Goal: Obtain resource: Download file/media

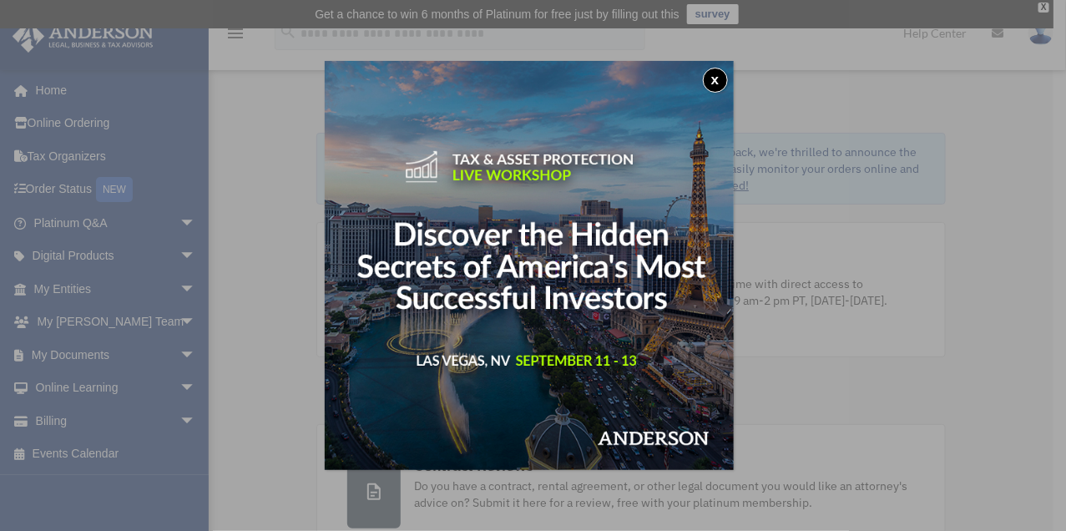
click at [720, 77] on button "x" at bounding box center [715, 80] width 25 height 25
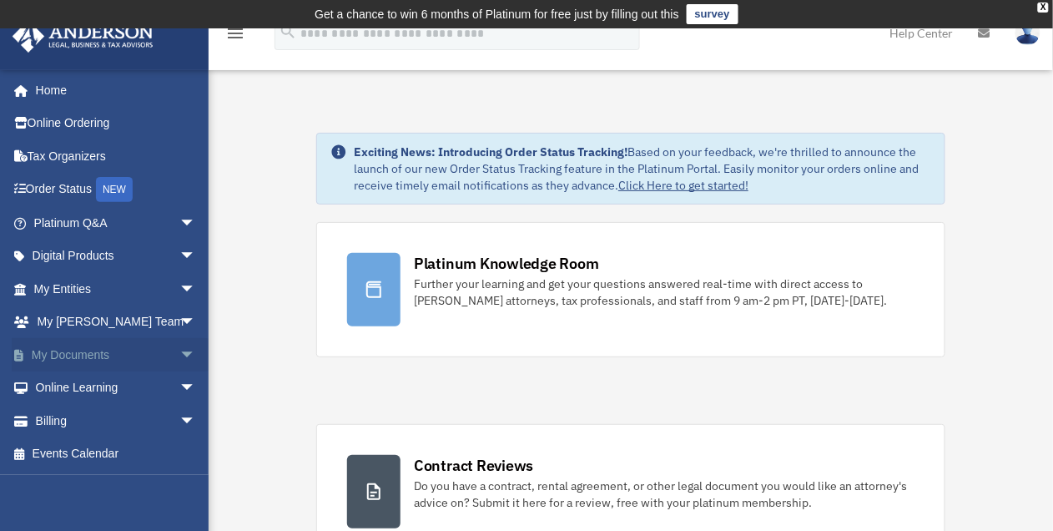
click at [179, 352] on span "arrow_drop_down" at bounding box center [195, 355] width 33 height 34
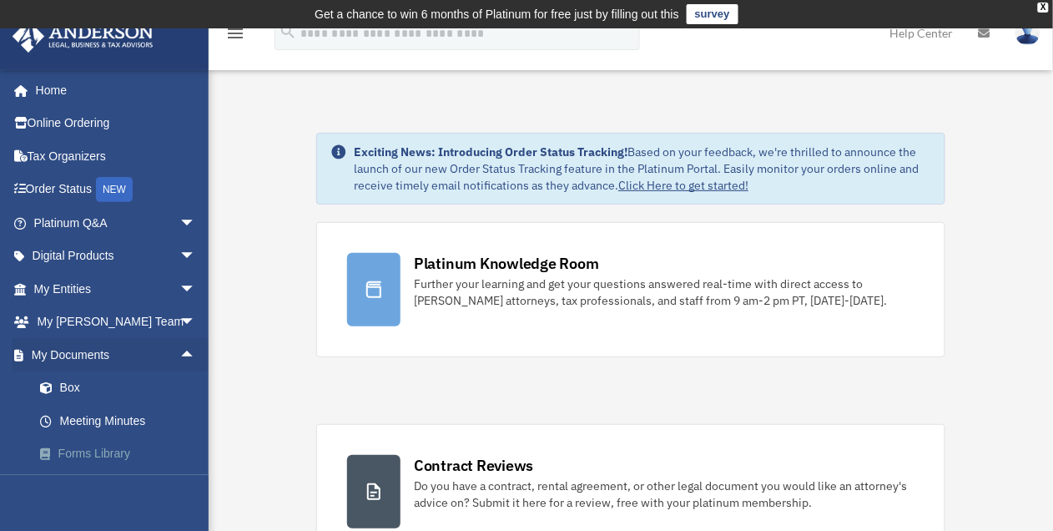
click at [116, 457] on link "Forms Library" at bounding box center [122, 453] width 198 height 33
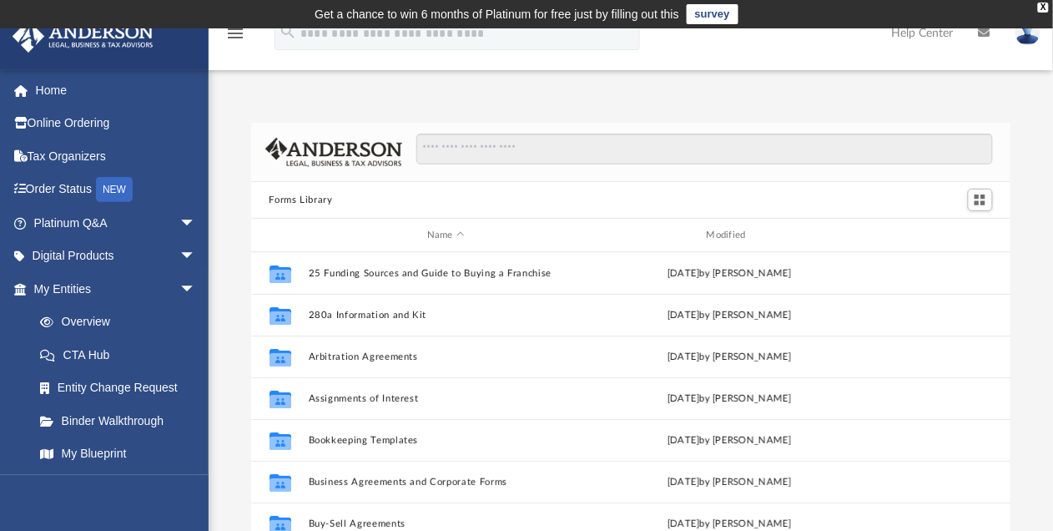
scroll to position [366, 748]
click at [550, 145] on input "Search files and folders" at bounding box center [705, 150] width 576 height 32
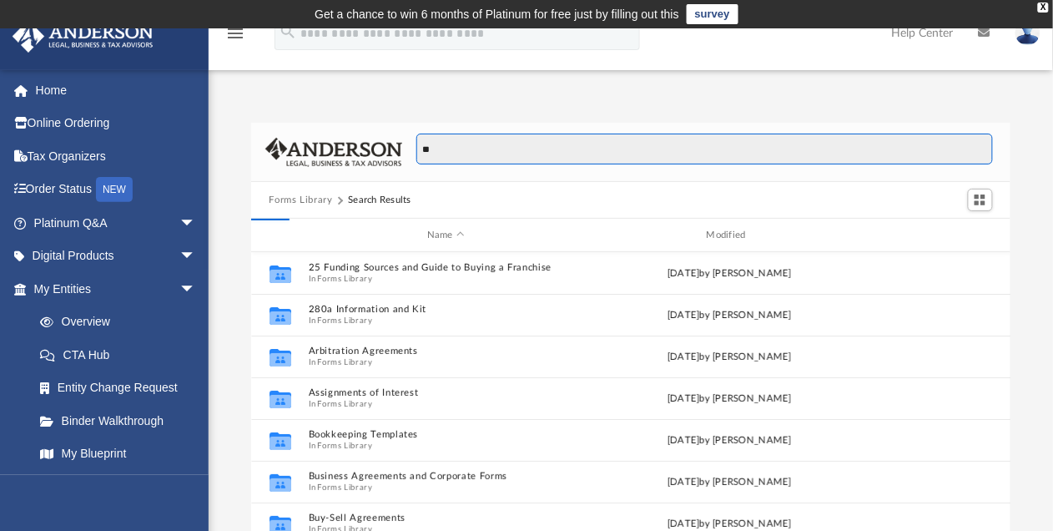
type input "*"
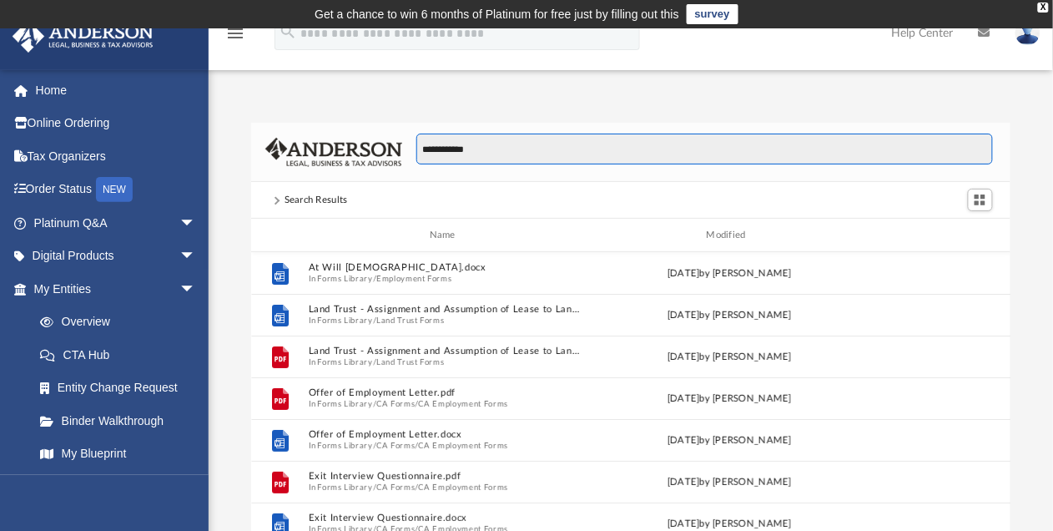
scroll to position [12, 13]
click at [550, 145] on input "********" at bounding box center [705, 150] width 576 height 32
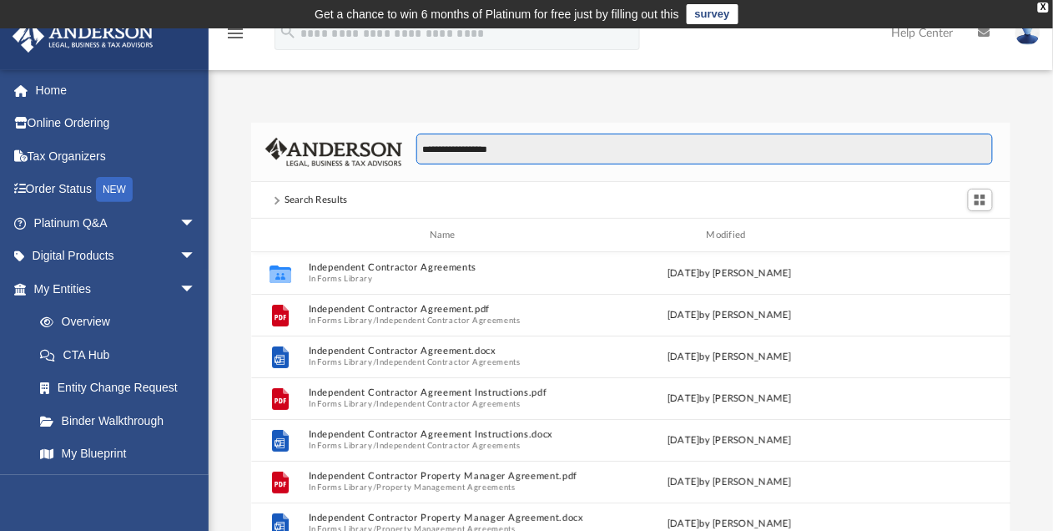
type input "**********"
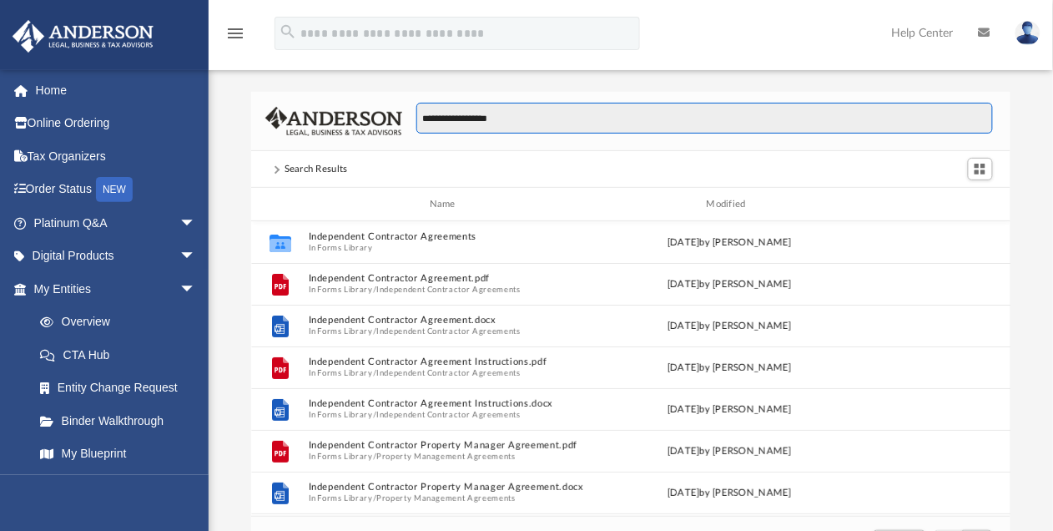
scroll to position [0, 0]
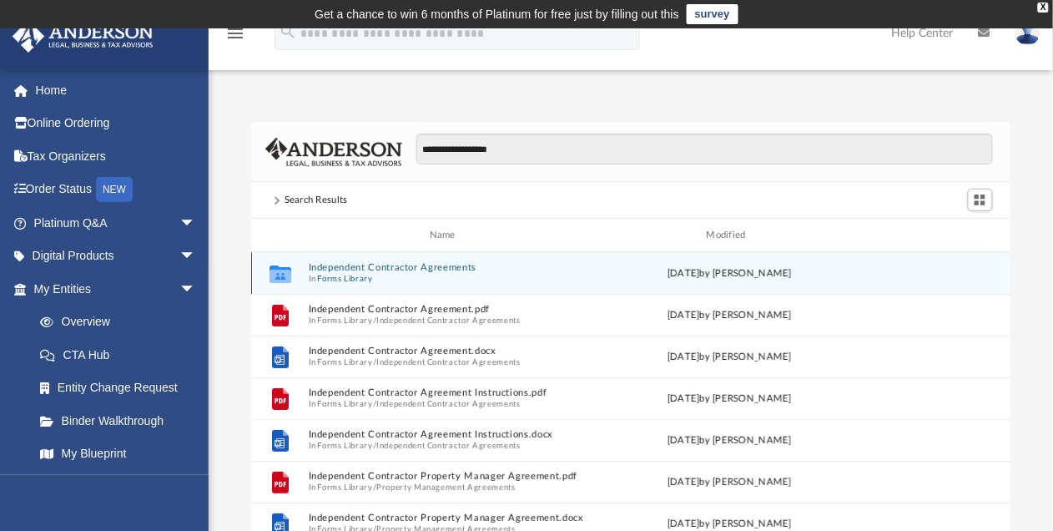
click at [396, 276] on span "In Forms Library" at bounding box center [446, 278] width 276 height 11
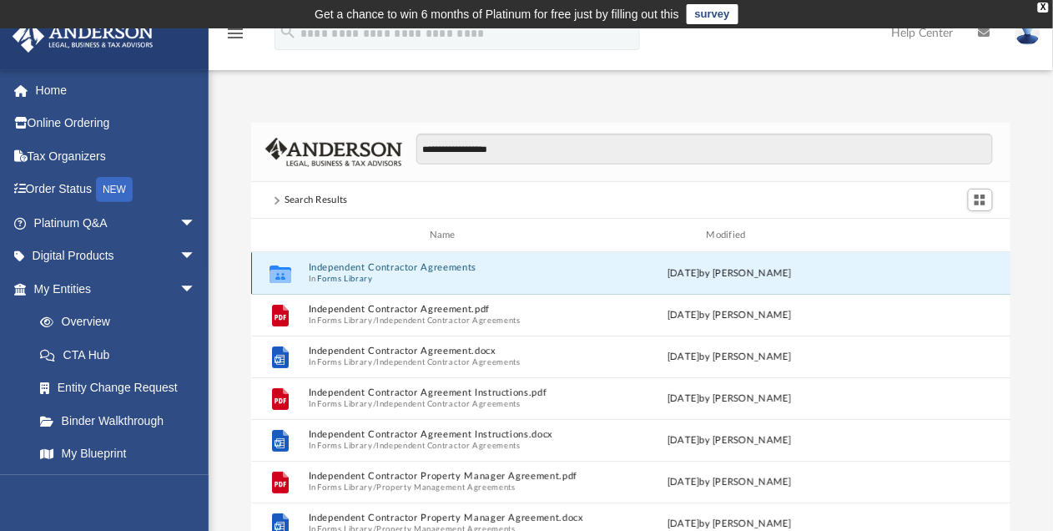
click at [401, 272] on button "Independent Contractor Agreements" at bounding box center [446, 267] width 276 height 11
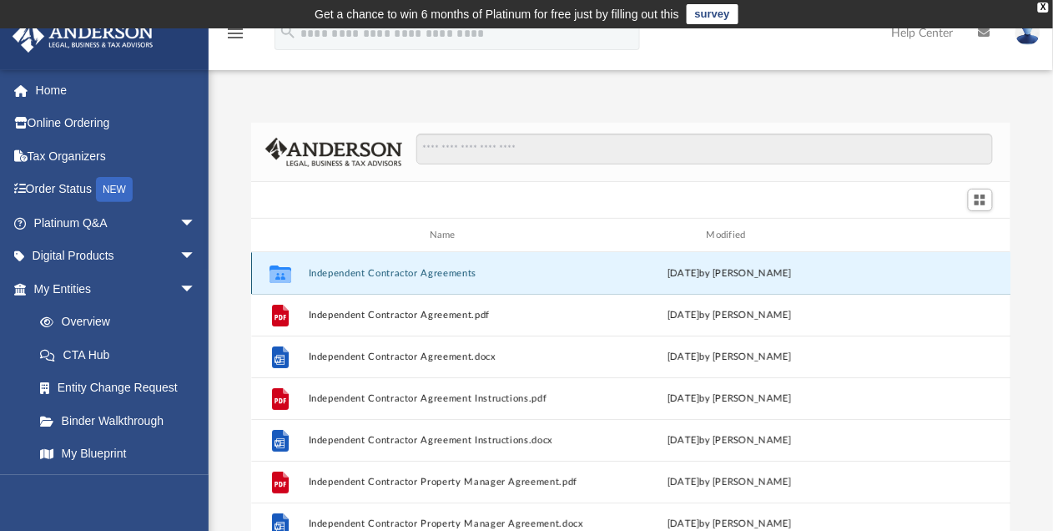
click at [401, 272] on button "Independent Contractor Agreements" at bounding box center [446, 273] width 276 height 11
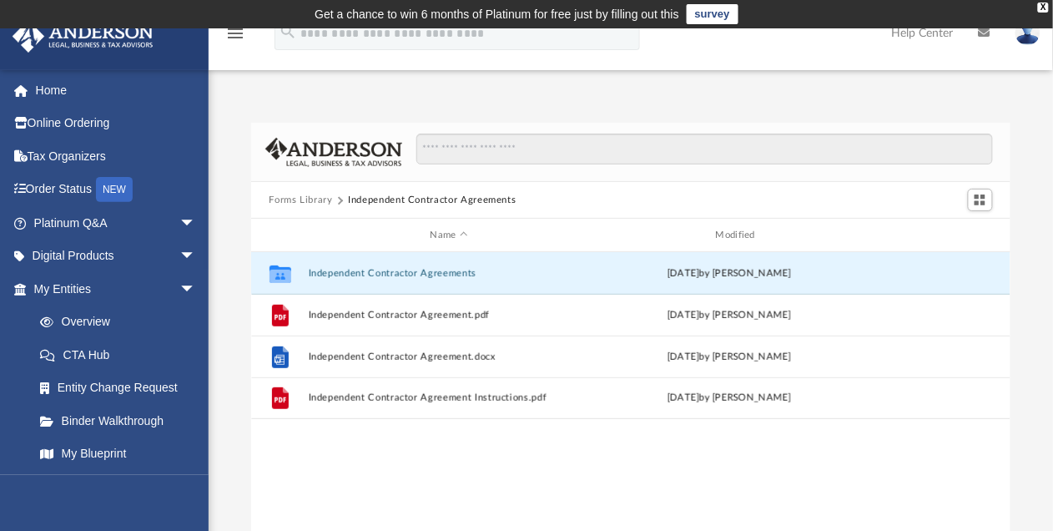
scroll to position [366, 748]
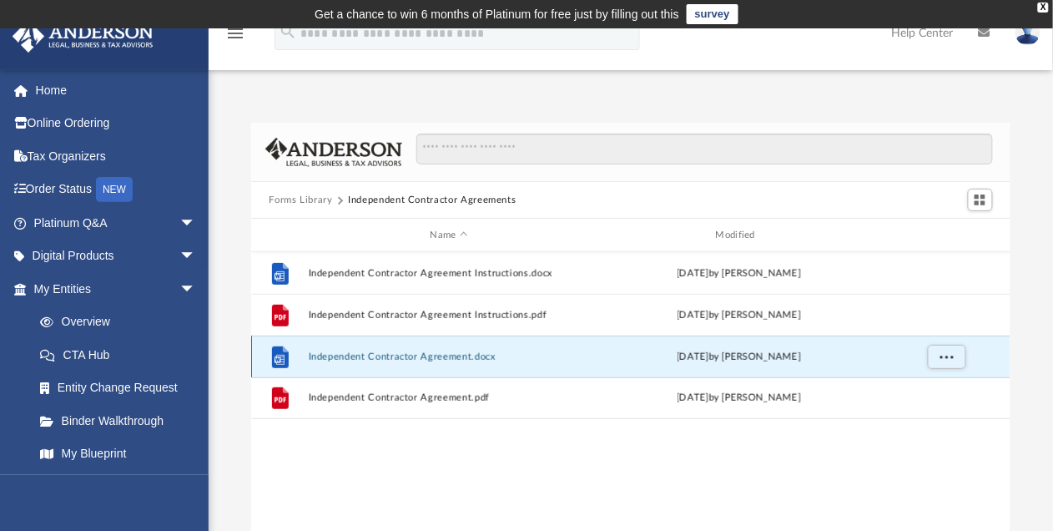
click at [433, 356] on button "Independent Contractor Agreement.docx" at bounding box center [449, 356] width 282 height 11
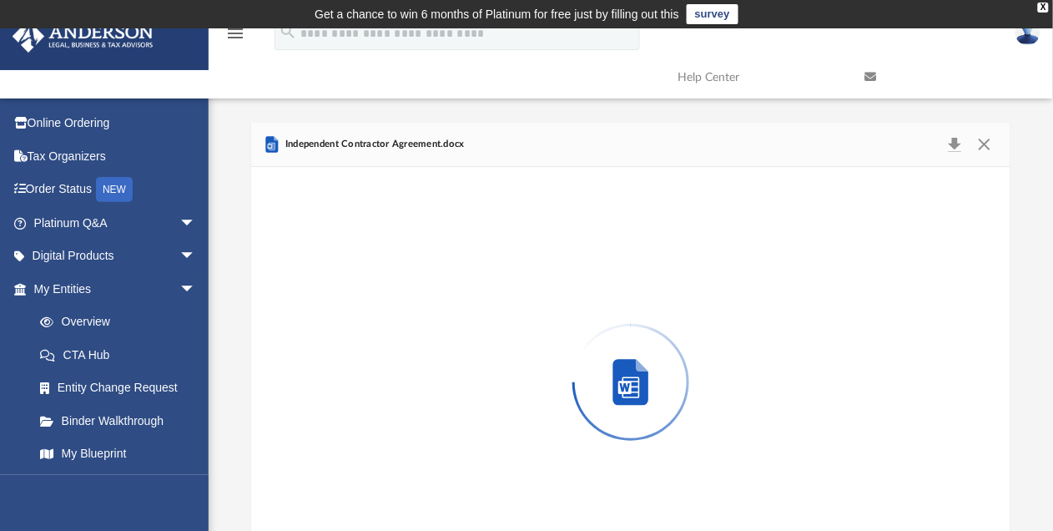
scroll to position [66, 0]
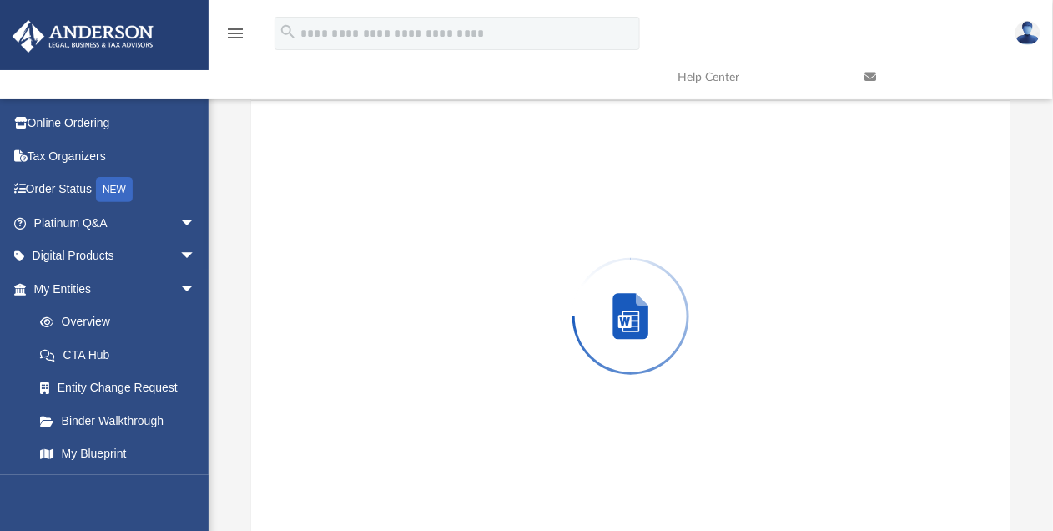
click at [433, 356] on div "Preview" at bounding box center [631, 316] width 760 height 431
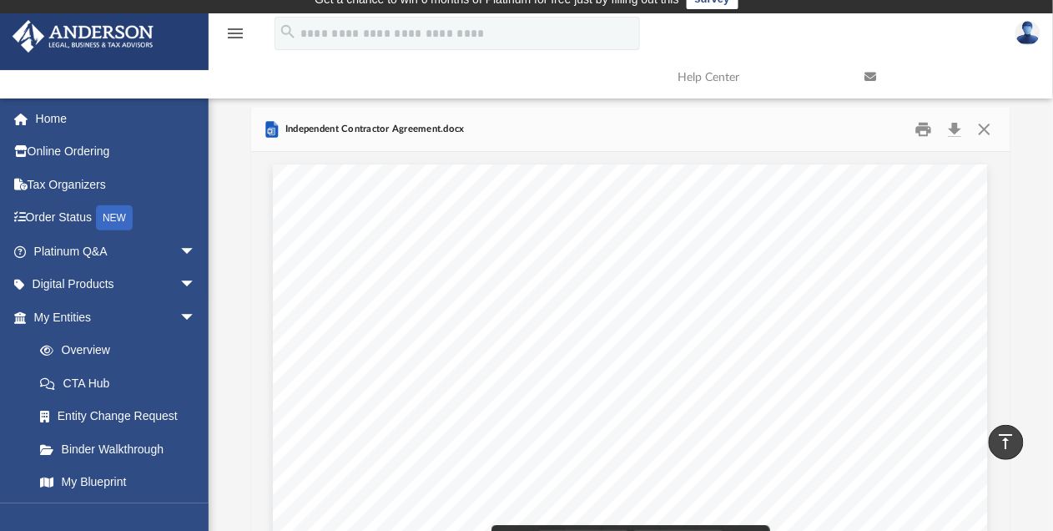
scroll to position [0, 0]
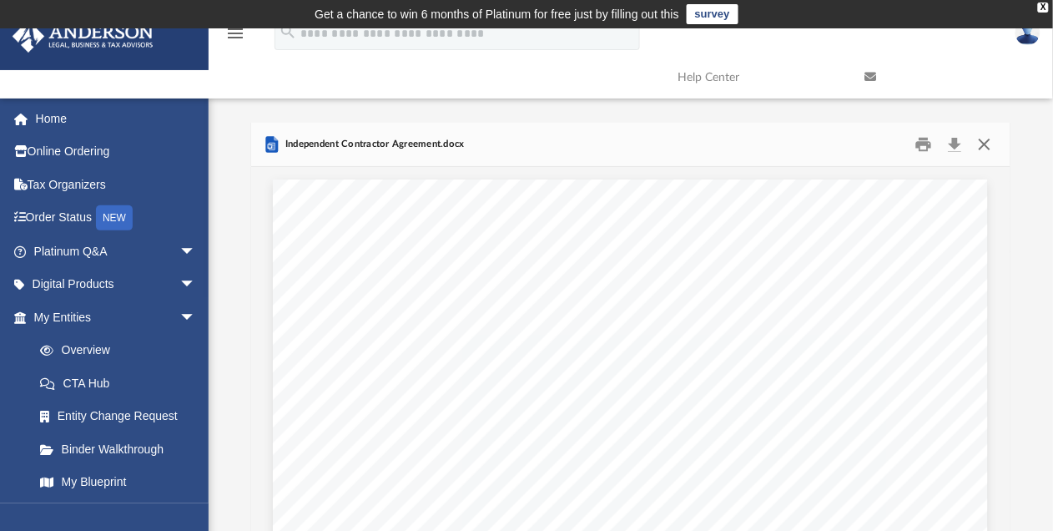
click at [988, 143] on button "Close" at bounding box center [985, 145] width 30 height 26
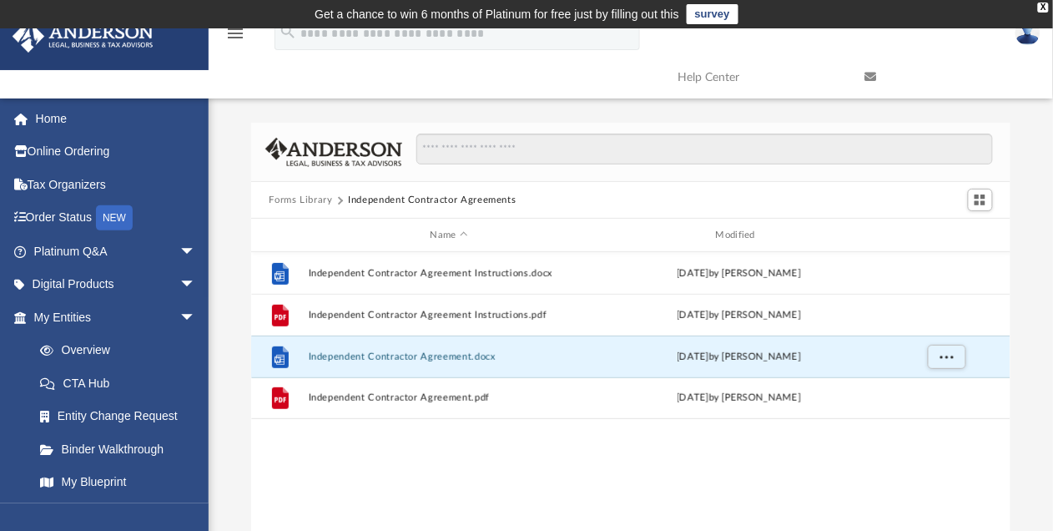
click at [1030, 38] on img at bounding box center [1028, 33] width 25 height 24
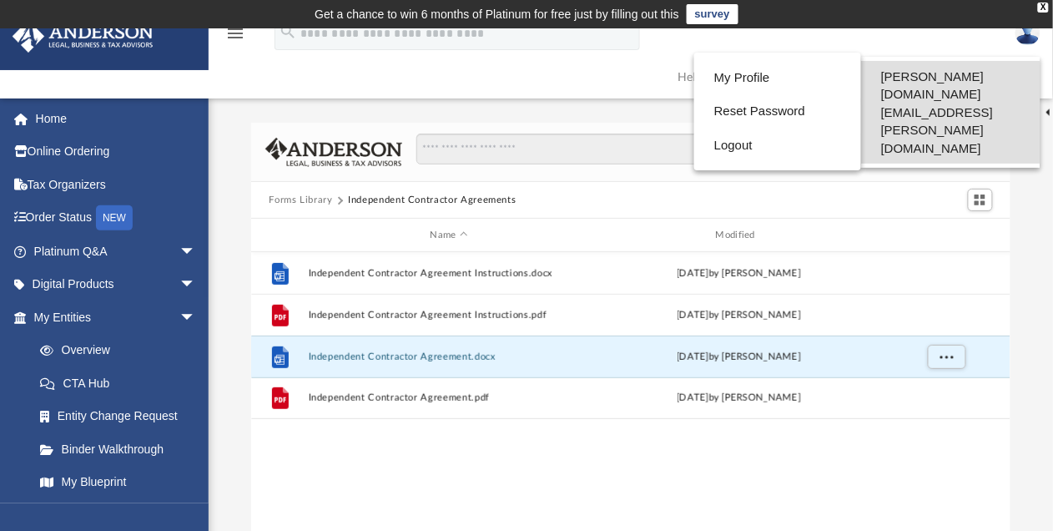
click at [1008, 75] on link "[PERSON_NAME][DOMAIN_NAME][EMAIL_ADDRESS][PERSON_NAME][DOMAIN_NAME]" at bounding box center [950, 112] width 179 height 103
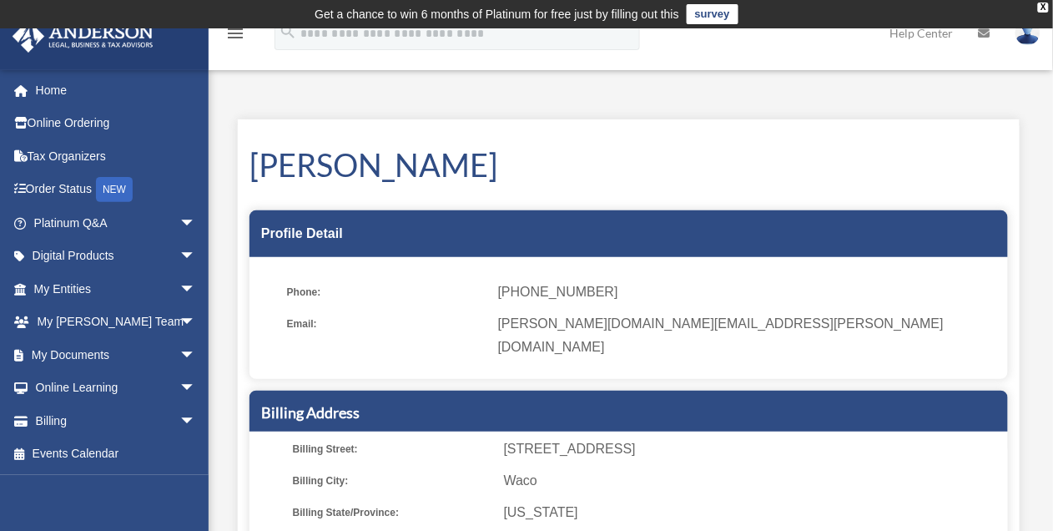
click at [1032, 43] on img at bounding box center [1028, 33] width 25 height 24
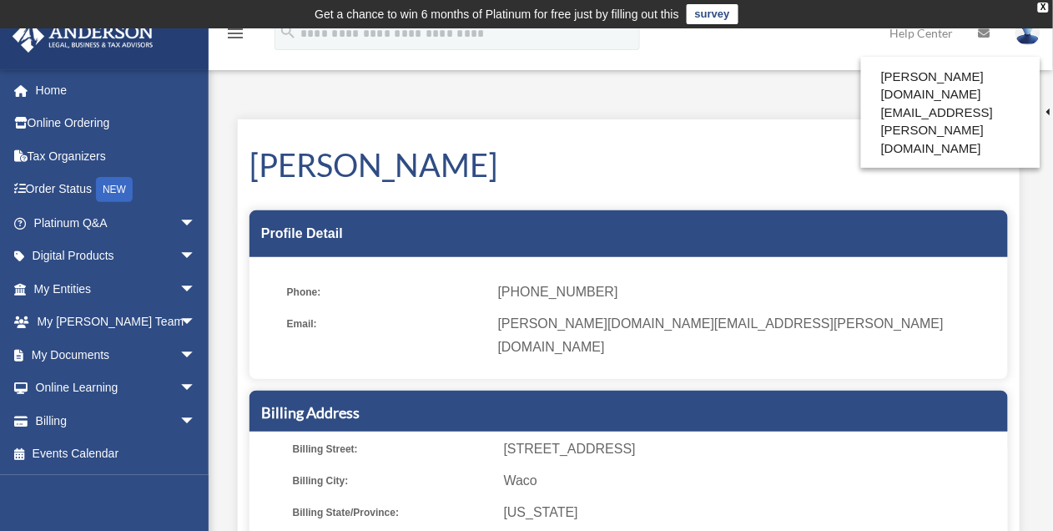
click at [936, 136] on div "[PERSON_NAME] Profile Detail Phone: [PHONE_NUMBER] Email: [PERSON_NAME][DOMAIN_…" at bounding box center [629, 491] width 782 height 744
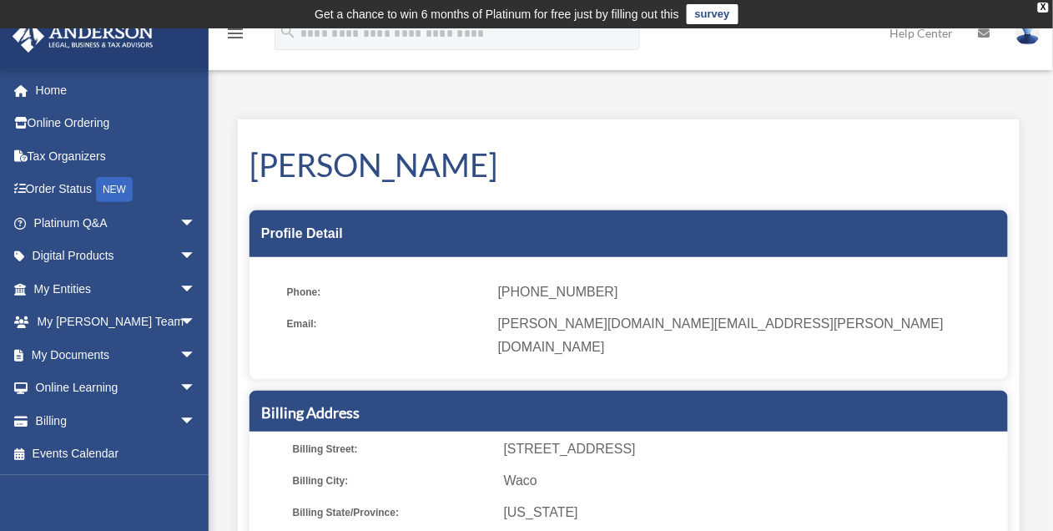
click at [236, 37] on icon "menu" at bounding box center [235, 33] width 20 height 20
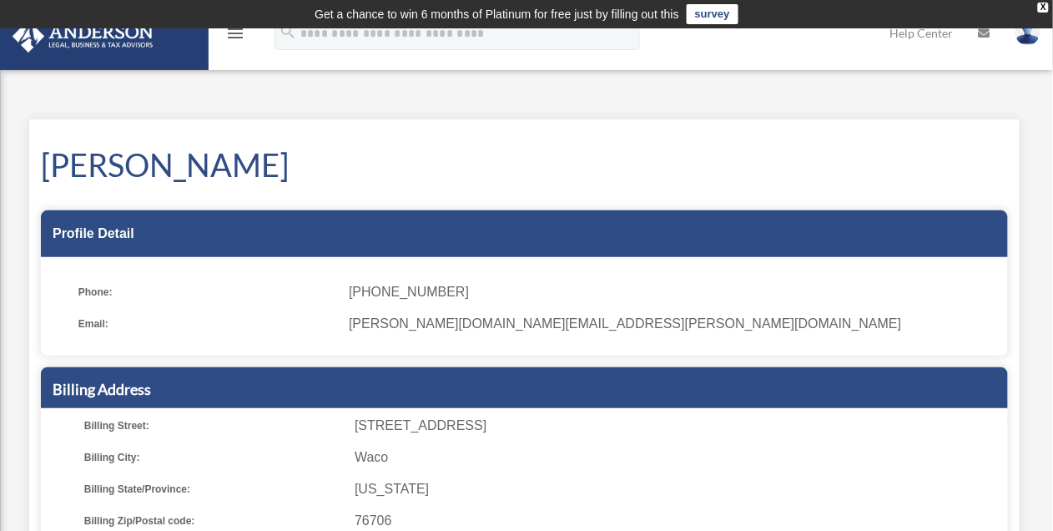
click at [236, 37] on icon "menu" at bounding box center [235, 33] width 20 height 20
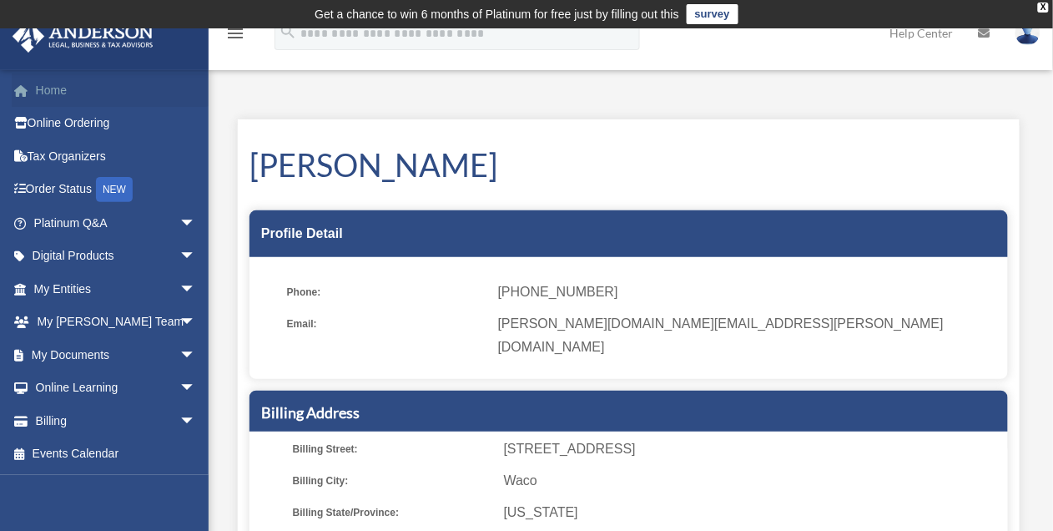
click at [53, 88] on link "Home" at bounding box center [117, 89] width 210 height 33
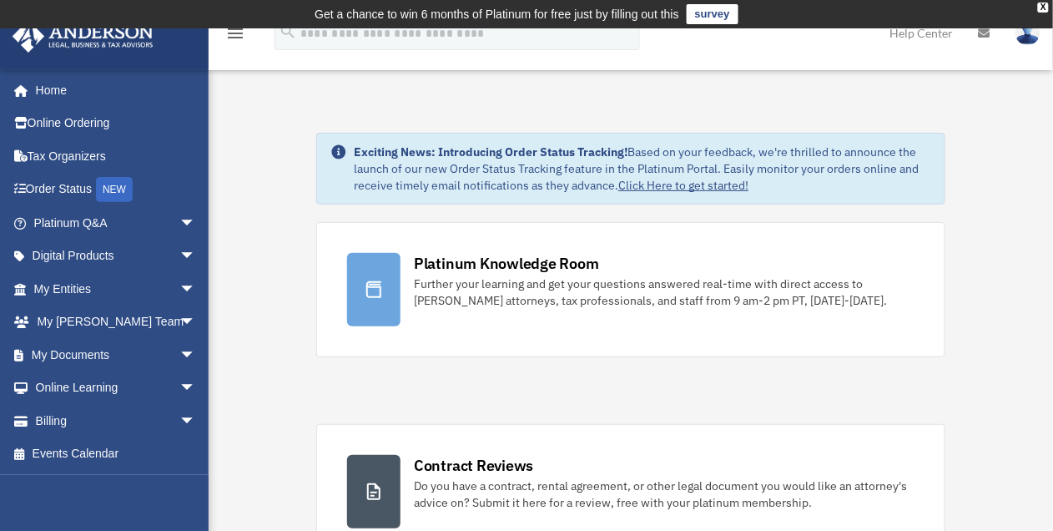
click at [1028, 34] on img at bounding box center [1028, 33] width 25 height 24
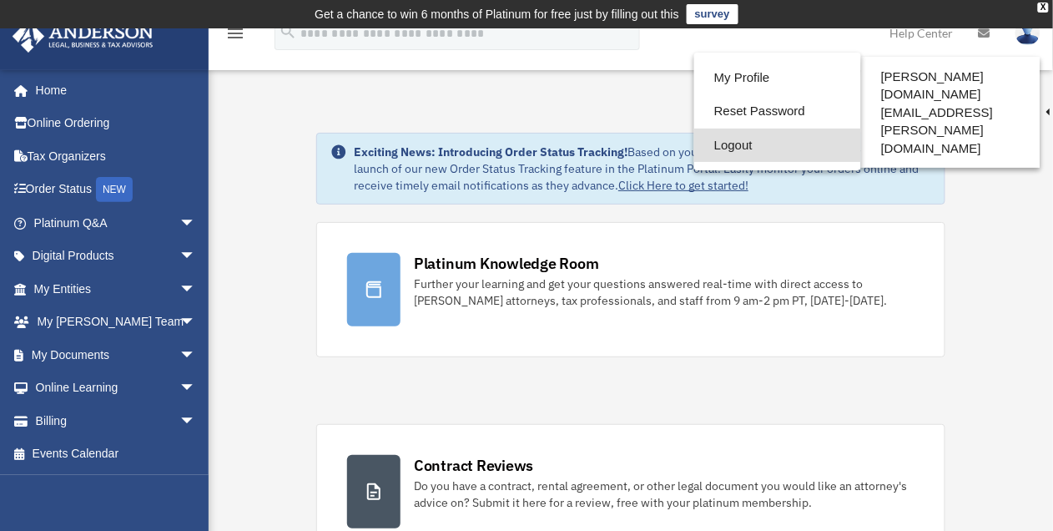
click at [769, 144] on link "Logout" at bounding box center [777, 146] width 167 height 34
